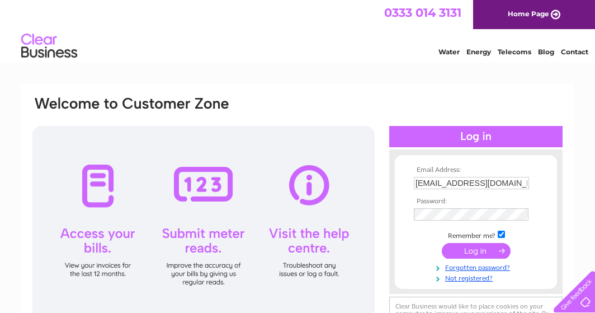
click at [470, 247] on input "submit" at bounding box center [476, 251] width 69 height 16
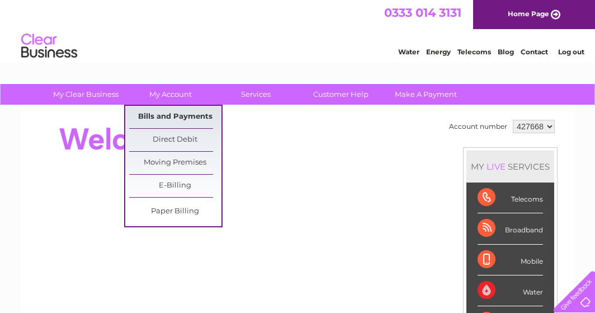
click at [166, 111] on link "Bills and Payments" at bounding box center [175, 117] width 92 height 22
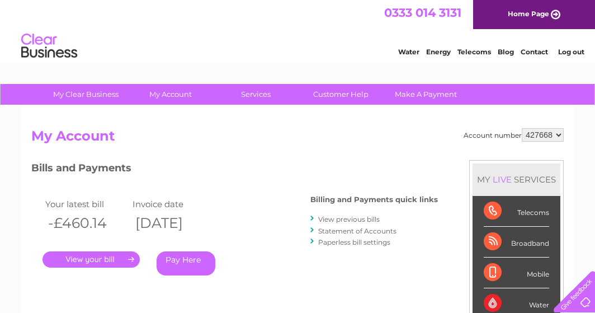
click at [121, 260] on link "." at bounding box center [91, 259] width 97 height 16
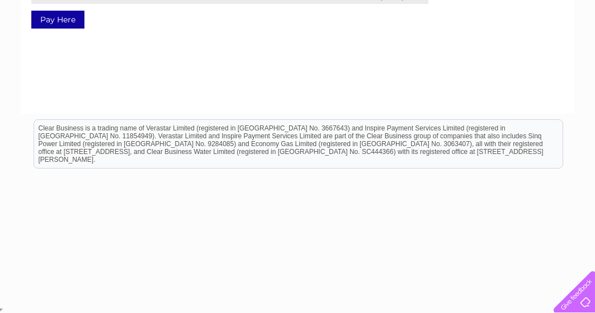
scroll to position [55, 0]
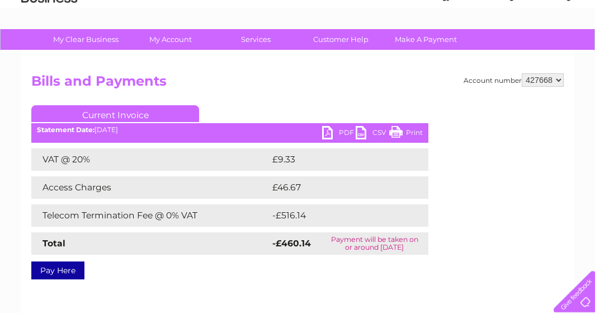
click at [324, 130] on link "PDF" at bounding box center [339, 134] width 34 height 16
